Goal: Find contact information: Find contact information

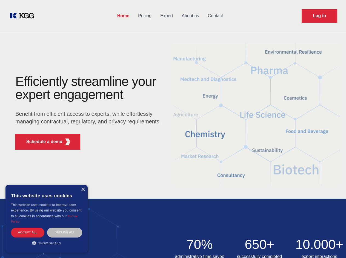
click at [173, 129] on div "Efficiently streamline your expert engagement Benefit from efficient access to …" at bounding box center [90, 114] width 167 height 79
click at [41, 142] on p "Schedule a demo" at bounding box center [44, 142] width 36 height 7
click at [83, 190] on div "× This website uses cookies This website uses cookies to improve user experienc…" at bounding box center [46, 219] width 82 height 68
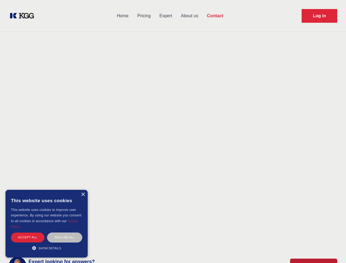
click at [28, 233] on div "Accept all" at bounding box center [27, 238] width 33 height 10
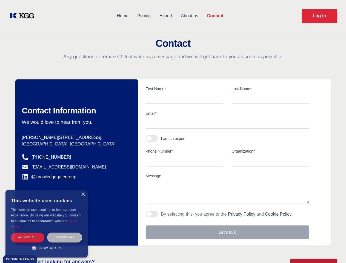
click at [65, 233] on div "Decline all" at bounding box center [64, 238] width 35 height 10
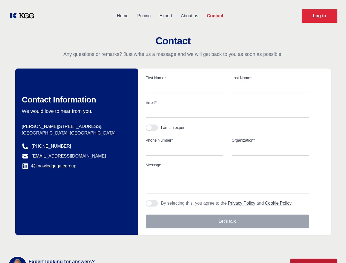
click at [47, 243] on main "Contact Any questions or remarks? Just write us a message and we will get back …" at bounding box center [173, 142] width 346 height 285
